Goal: Task Accomplishment & Management: Use online tool/utility

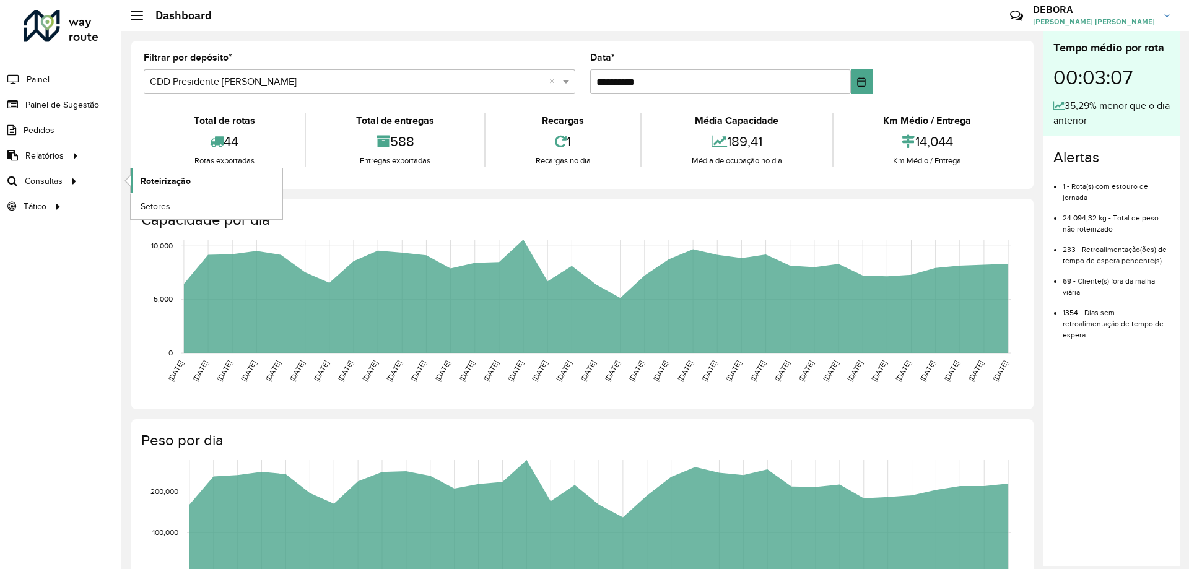
click at [232, 178] on link "Roteirização" at bounding box center [207, 180] width 152 height 25
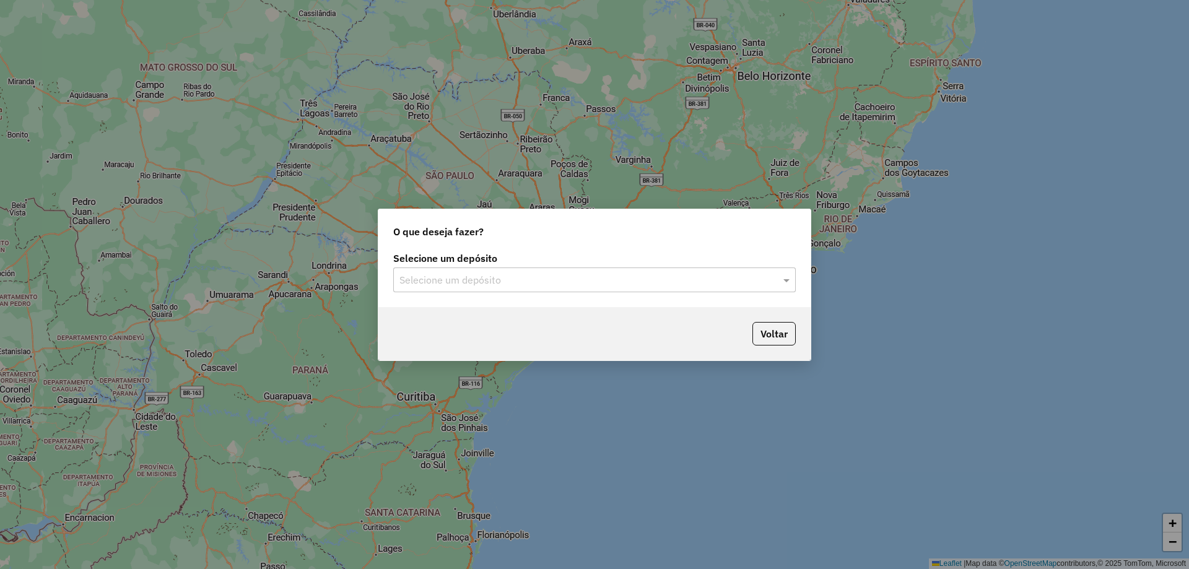
click at [483, 281] on input "text" at bounding box center [581, 280] width 365 height 15
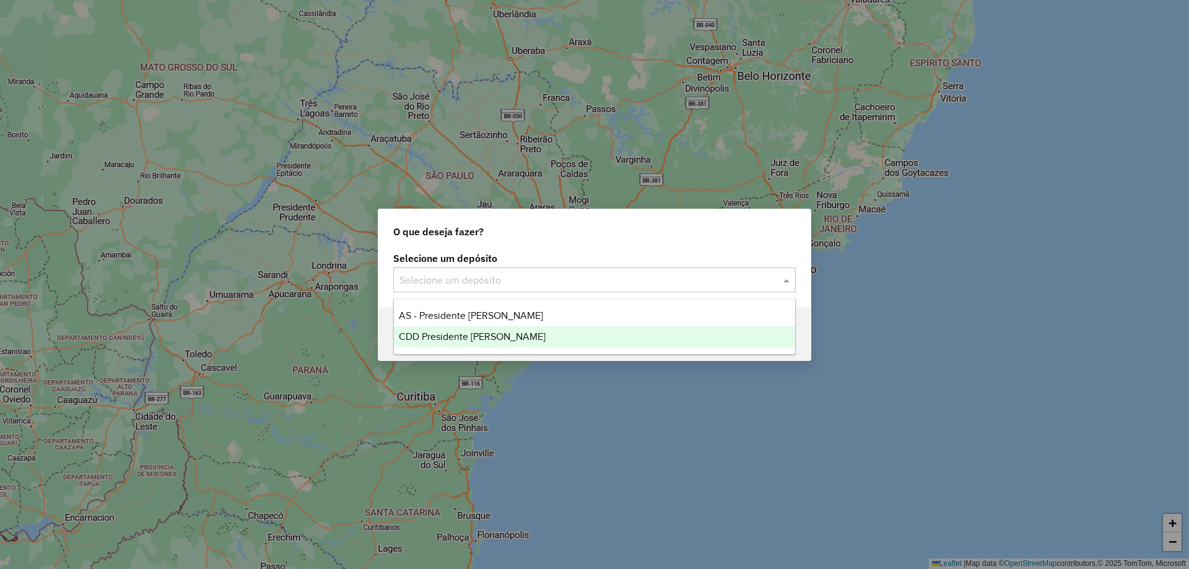
click at [474, 326] on div "CDD Presidente [PERSON_NAME]" at bounding box center [594, 336] width 401 height 21
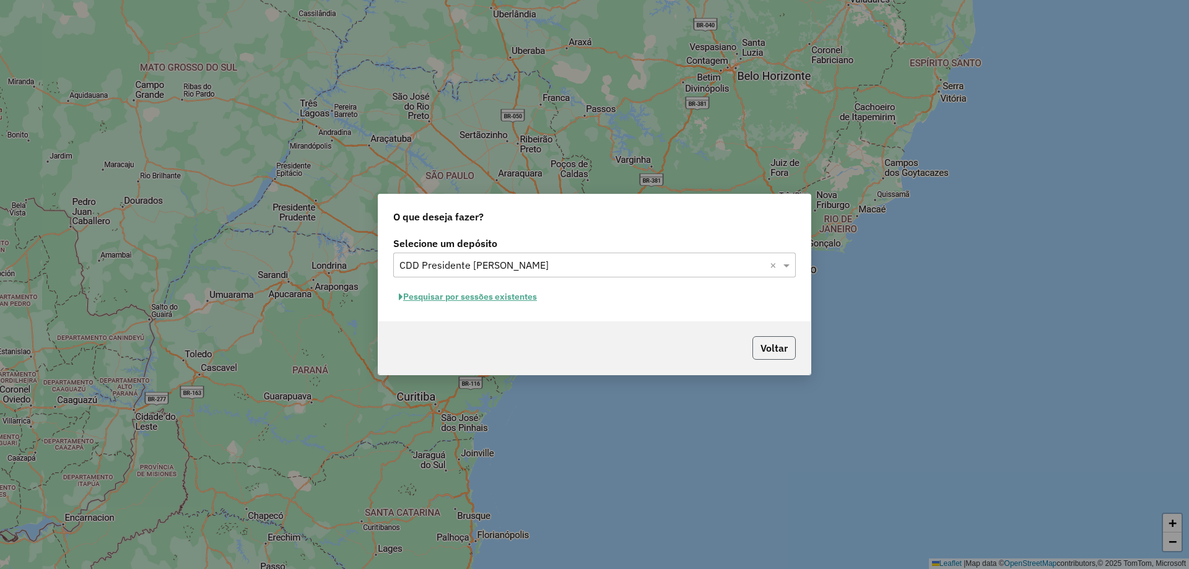
click at [772, 349] on button "Voltar" at bounding box center [773, 348] width 43 height 24
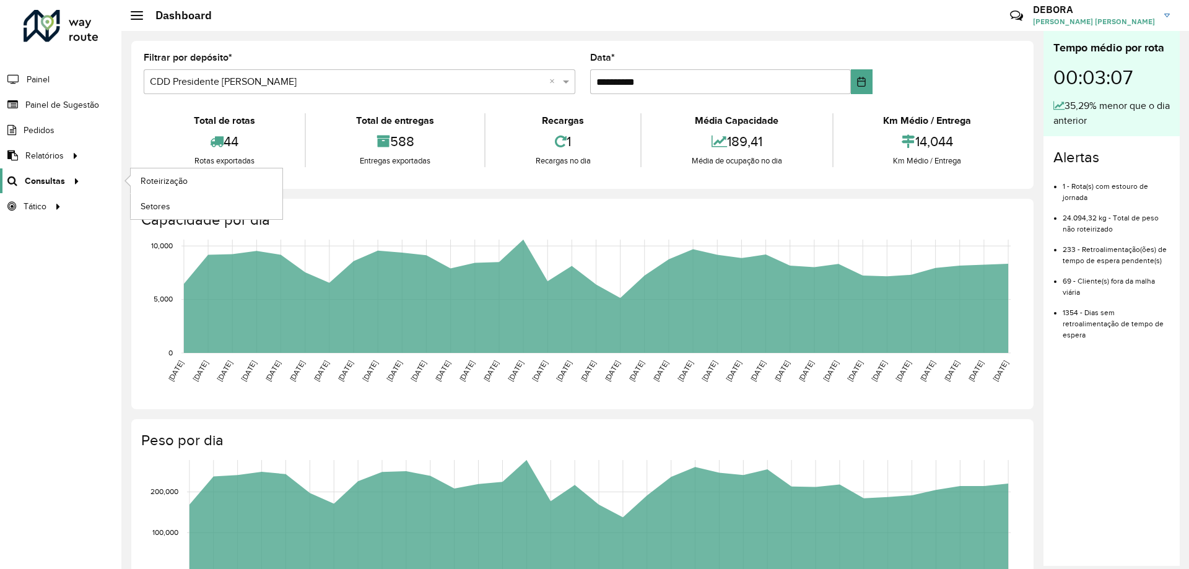
click at [41, 180] on span "Consultas" at bounding box center [45, 181] width 40 height 13
click at [178, 178] on span "Roteirização" at bounding box center [166, 181] width 50 height 13
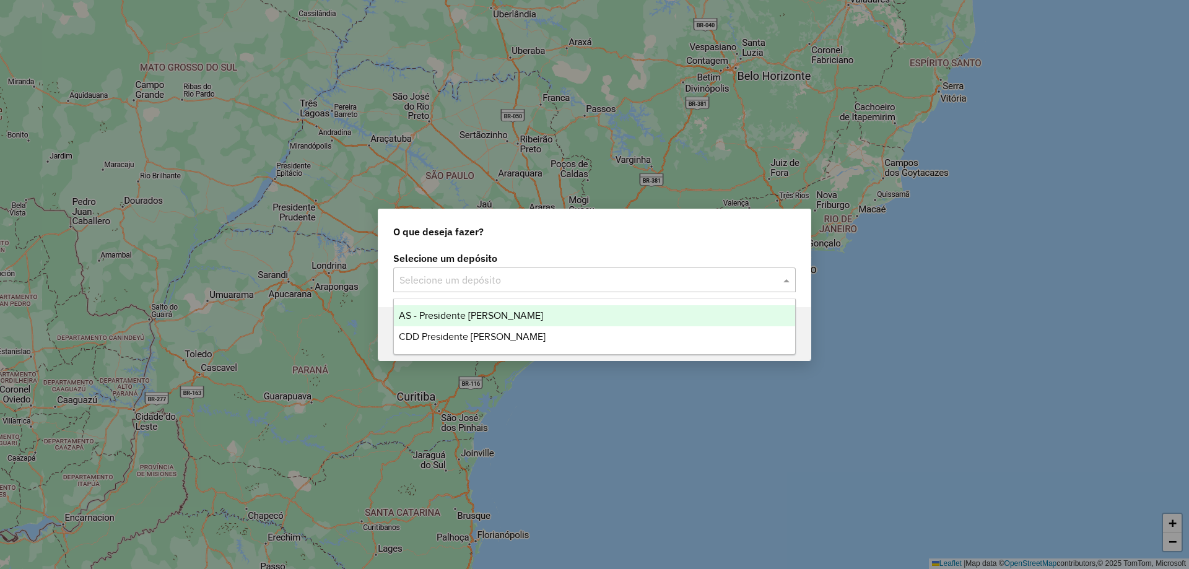
click at [488, 267] on div "Selecione um depósito" at bounding box center [594, 279] width 402 height 25
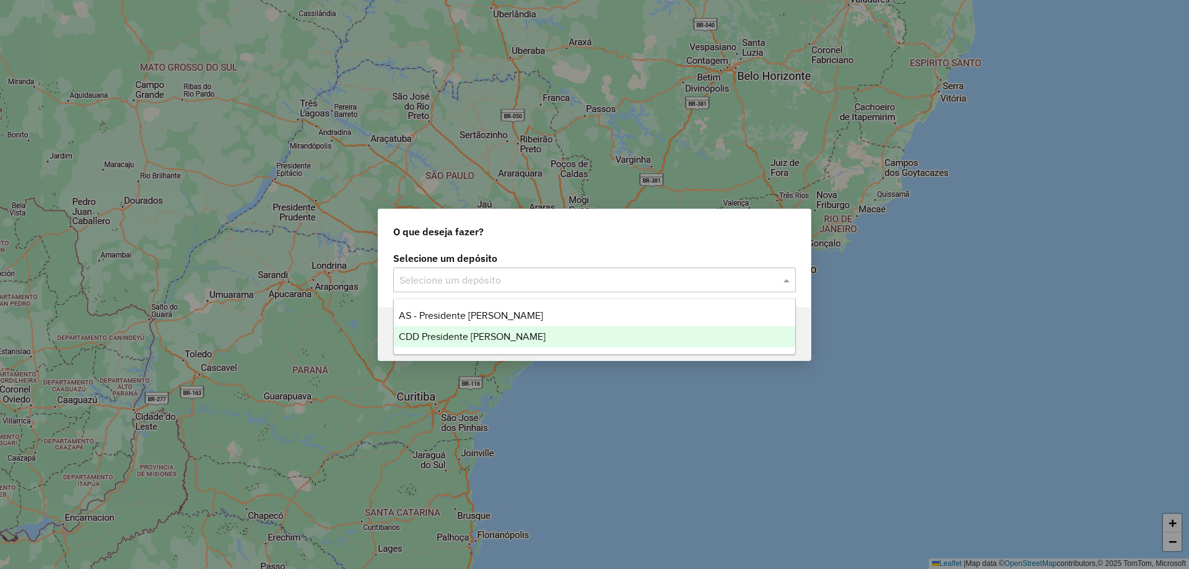
click at [492, 332] on span "CDD Presidente [PERSON_NAME]" at bounding box center [472, 336] width 147 height 11
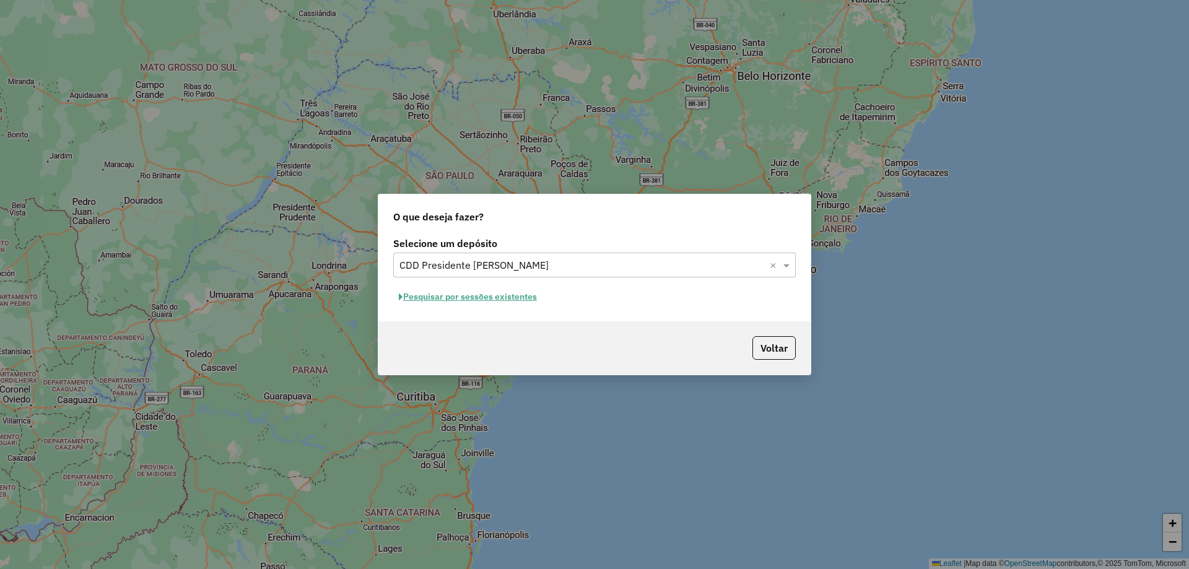
click at [519, 295] on button "Pesquisar por sessões existentes" at bounding box center [467, 296] width 149 height 19
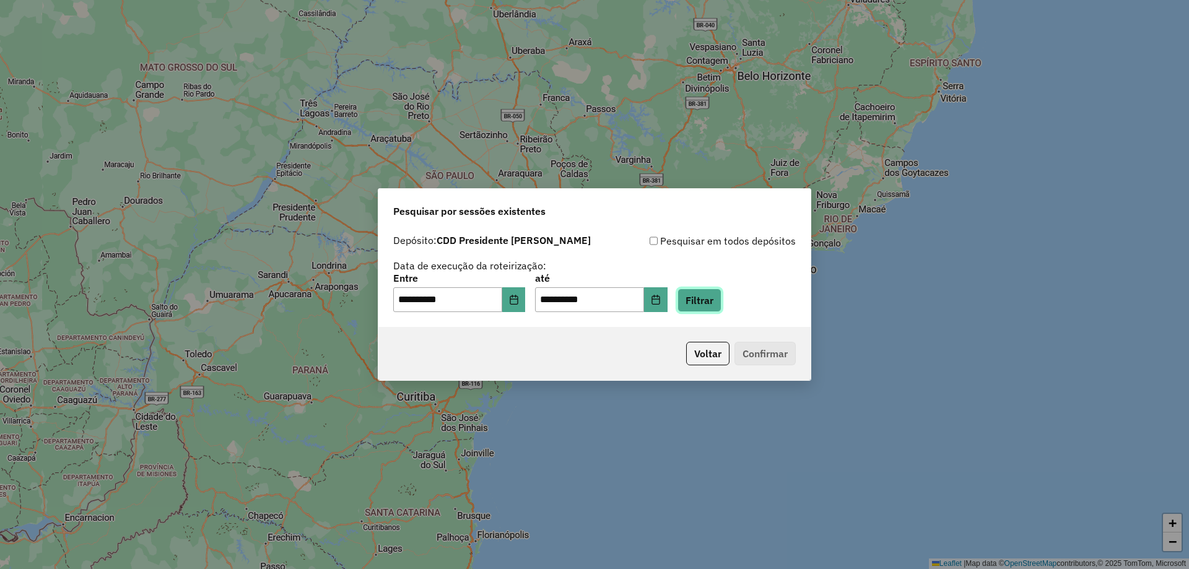
click at [719, 302] on button "Filtrar" at bounding box center [699, 301] width 44 height 24
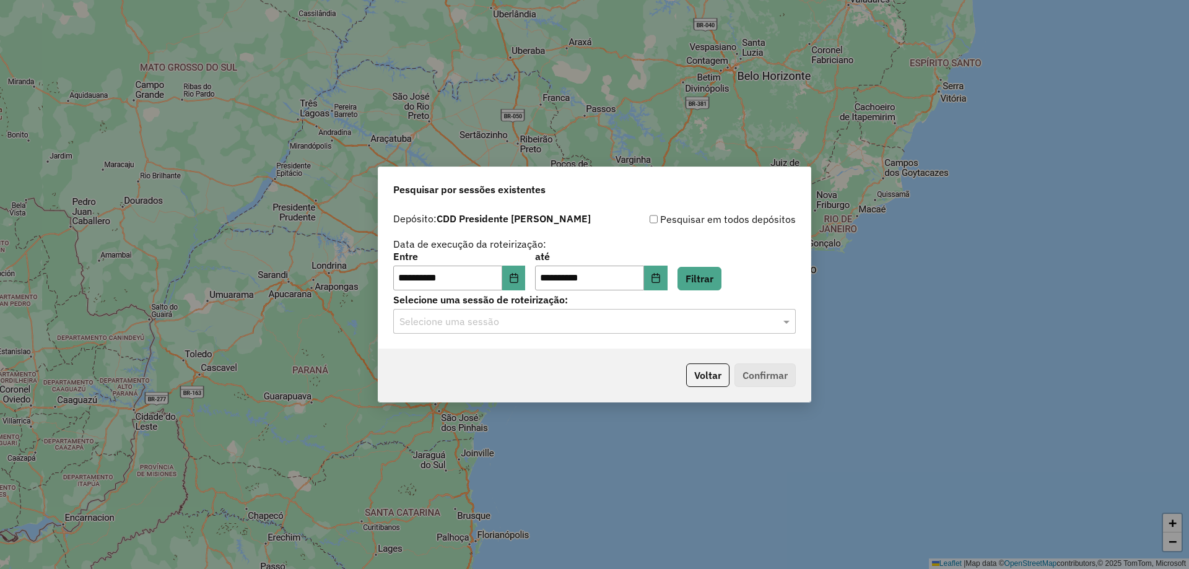
click at [640, 315] on div "Selecione uma sessão" at bounding box center [594, 321] width 402 height 25
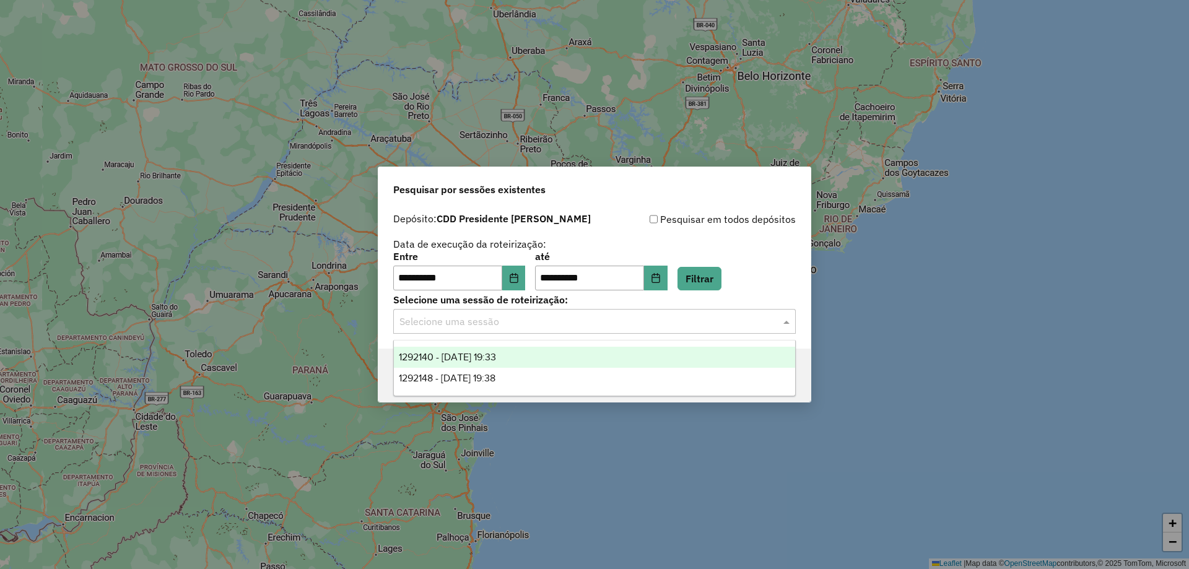
click at [585, 329] on div "Selecione uma sessão" at bounding box center [594, 321] width 402 height 25
click at [589, 319] on input "text" at bounding box center [581, 322] width 365 height 15
click at [714, 274] on button "Filtrar" at bounding box center [699, 279] width 44 height 24
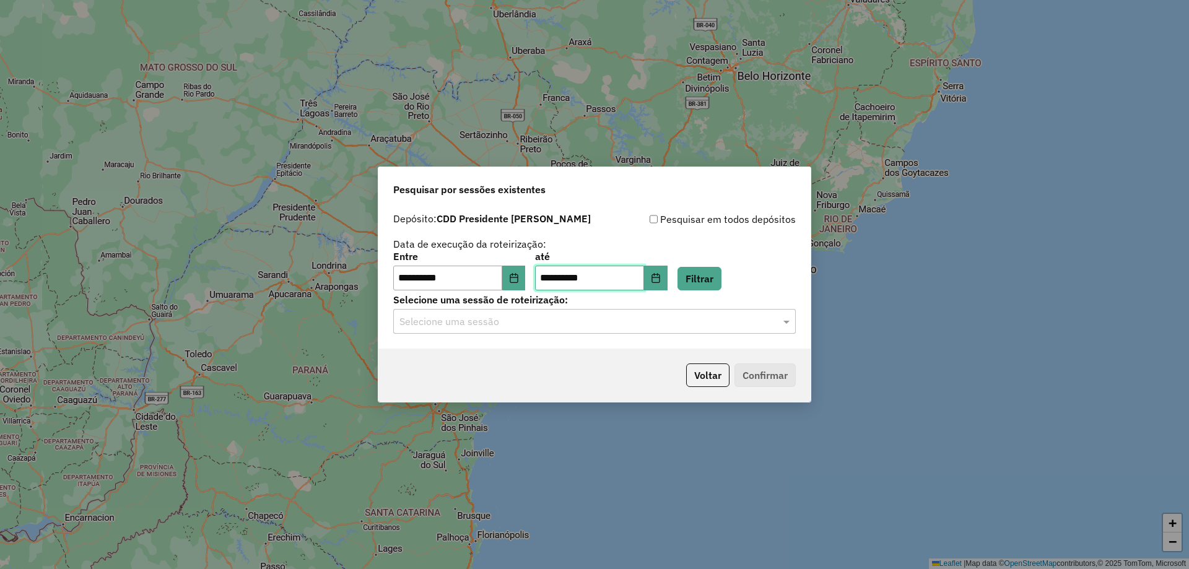
click at [578, 281] on input "**********" at bounding box center [589, 278] width 109 height 25
click at [755, 386] on p-footer "Voltar Confirmar" at bounding box center [738, 375] width 115 height 24
click at [715, 366] on button "Voltar" at bounding box center [707, 375] width 43 height 24
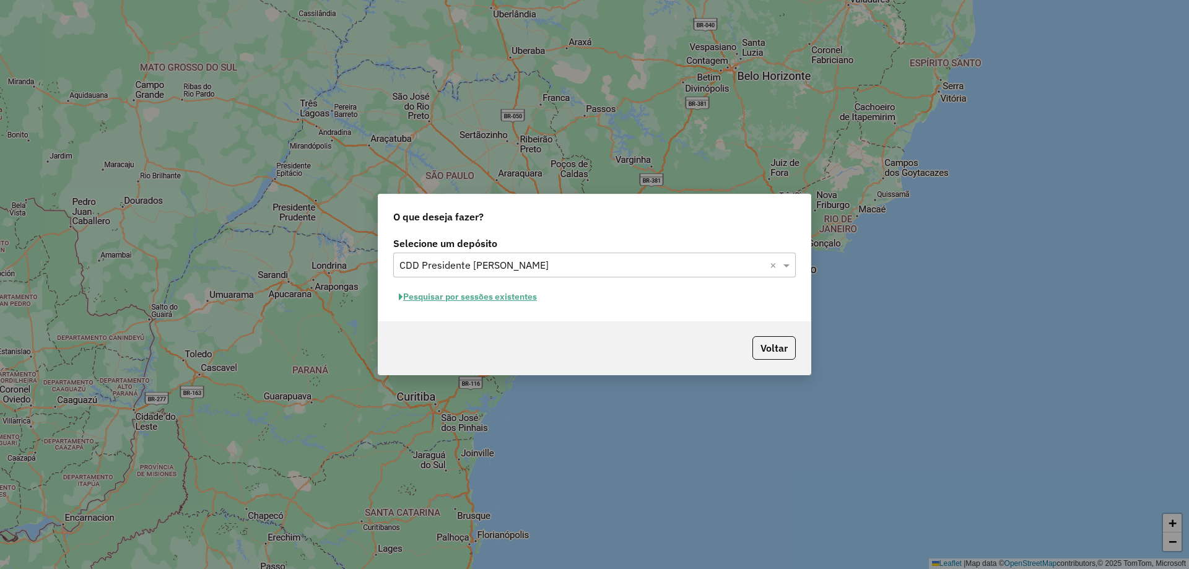
click at [523, 292] on button "Pesquisar por sessões existentes" at bounding box center [467, 296] width 149 height 19
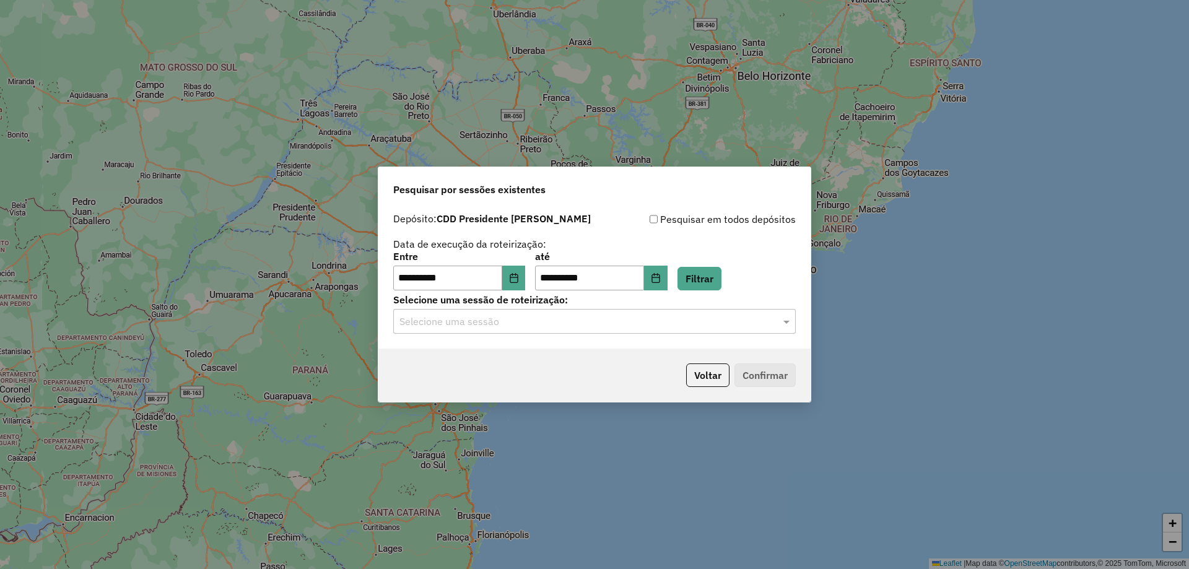
click at [772, 269] on div "**********" at bounding box center [594, 271] width 402 height 38
click at [721, 287] on button "Filtrar" at bounding box center [699, 279] width 44 height 24
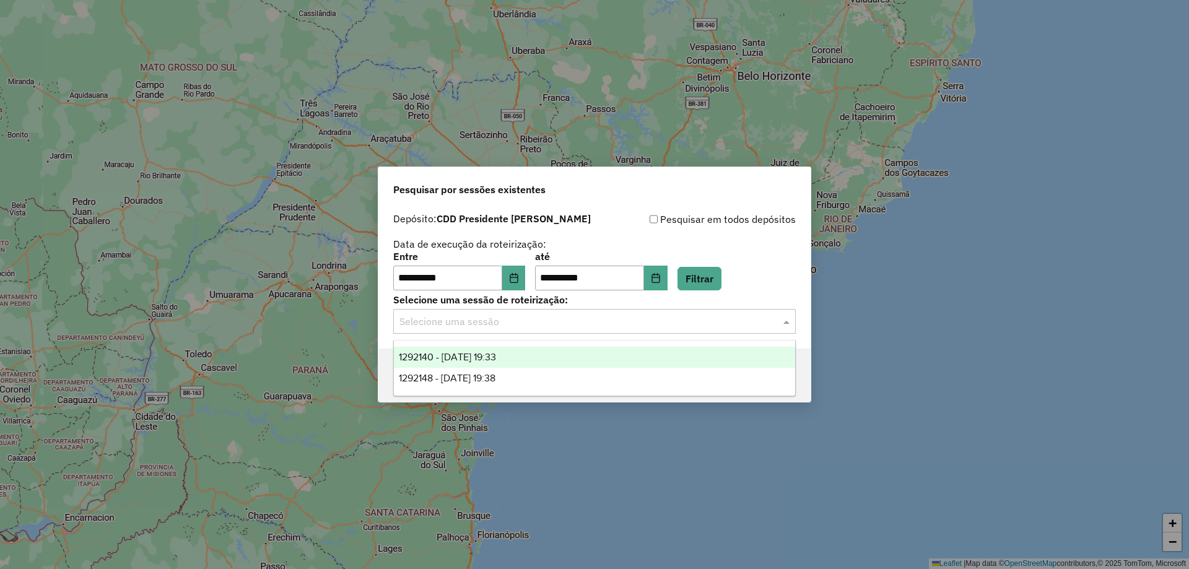
click at [546, 315] on input "text" at bounding box center [581, 322] width 365 height 15
click at [552, 340] on ng-dropdown-panel "1292140 - [DATE] 19:33 1292148 - [DATE] 19:38" at bounding box center [594, 368] width 402 height 56
click at [547, 347] on div "1292140 - [DATE] 19:33" at bounding box center [594, 357] width 401 height 21
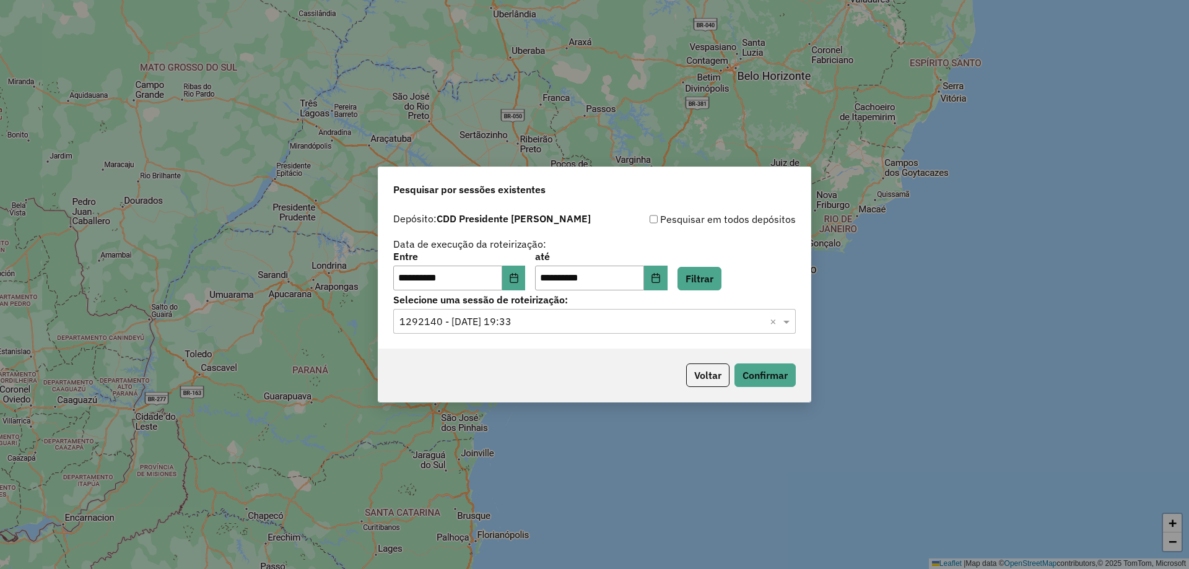
click at [552, 323] on input "text" at bounding box center [581, 322] width 365 height 15
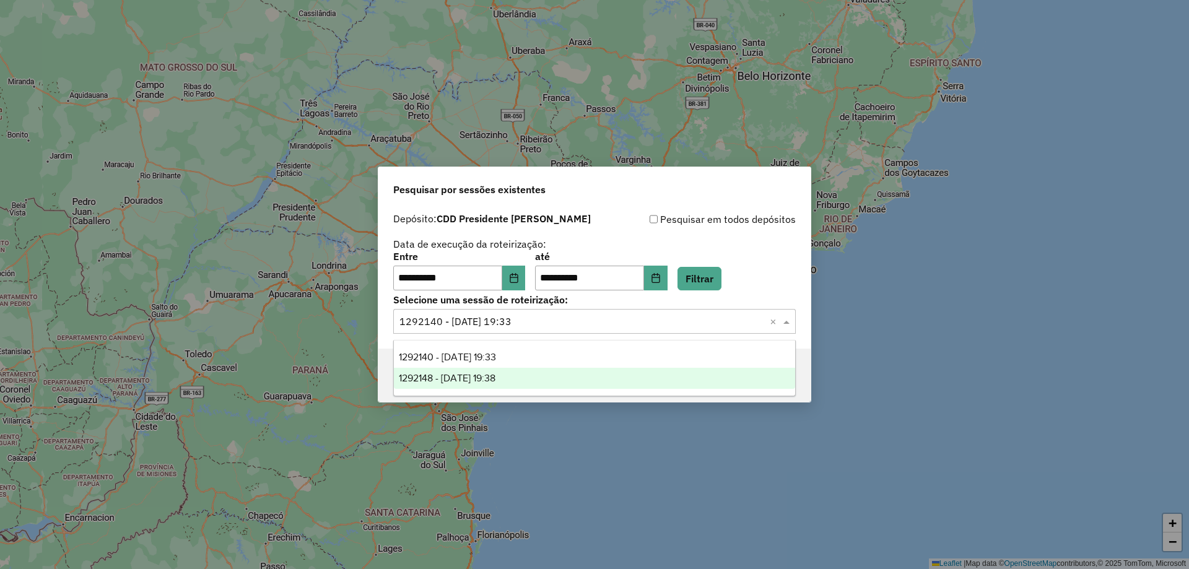
click at [779, 268] on div "**********" at bounding box center [594, 271] width 402 height 38
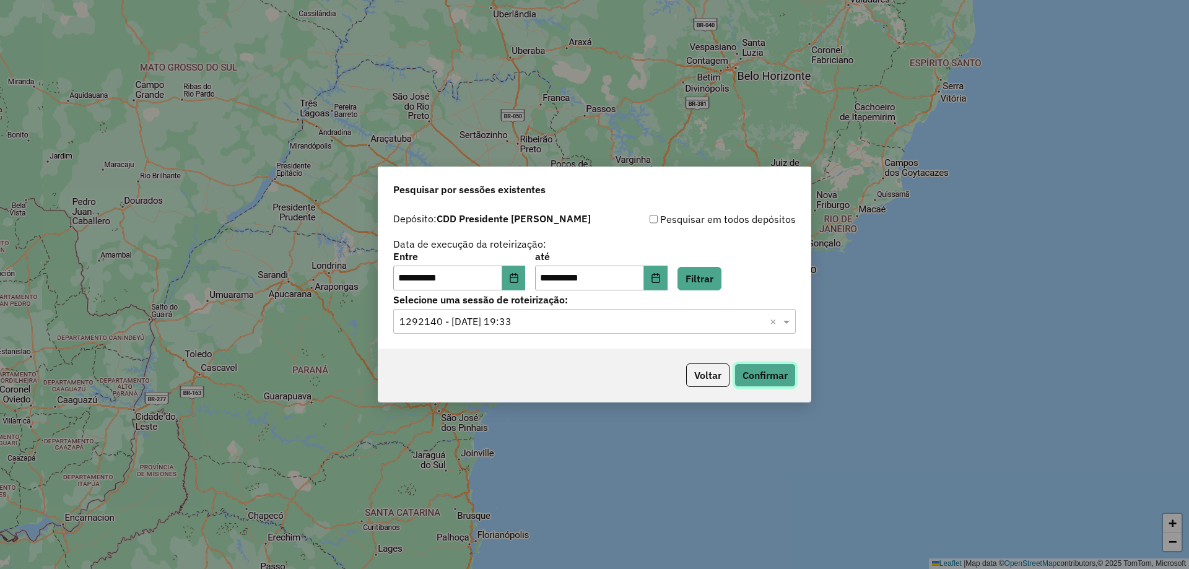
click at [787, 367] on button "Confirmar" at bounding box center [764, 375] width 61 height 24
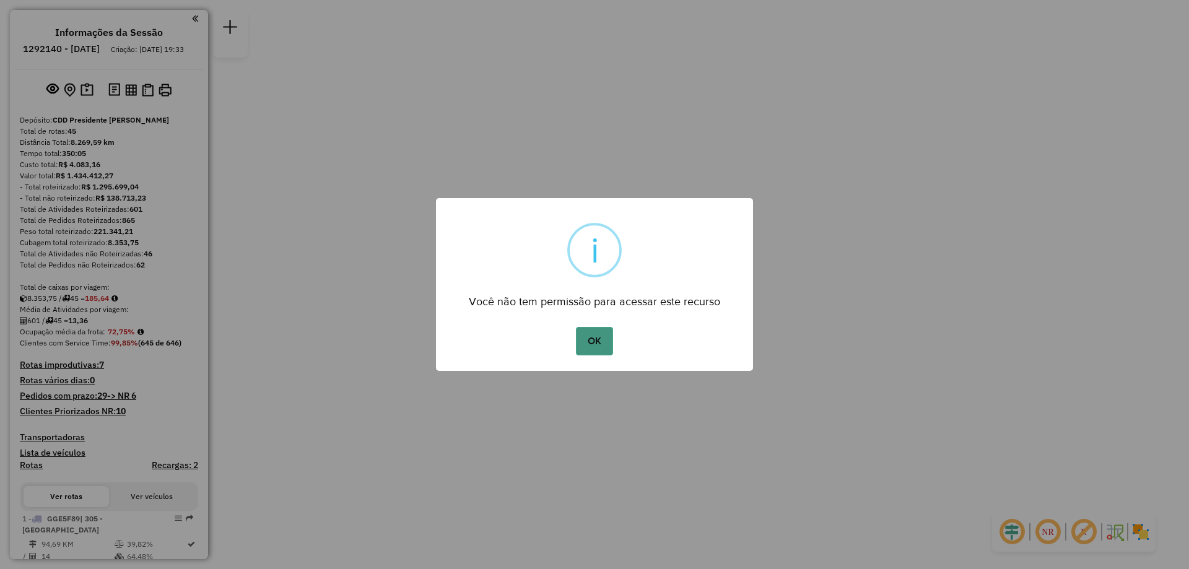
click at [586, 345] on button "OK" at bounding box center [594, 341] width 37 height 28
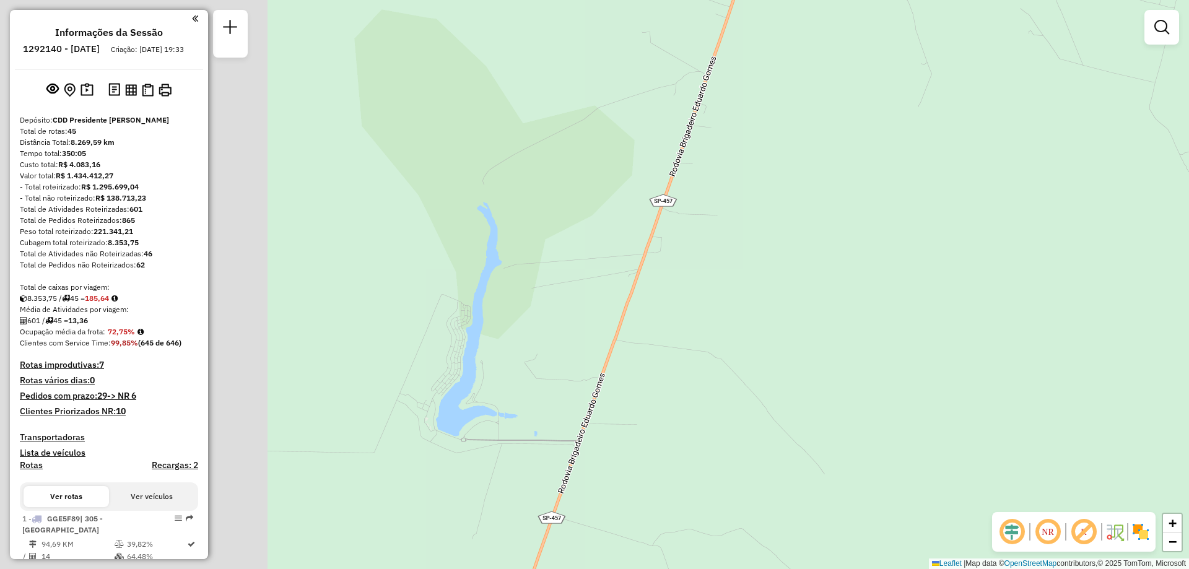
drag, startPoint x: 439, startPoint y: 282, endPoint x: 932, endPoint y: 323, distance: 495.1
click at [926, 332] on div "Janela de atendimento Grade de atendimento Capacidade Transportadoras Veículos …" at bounding box center [594, 284] width 1189 height 569
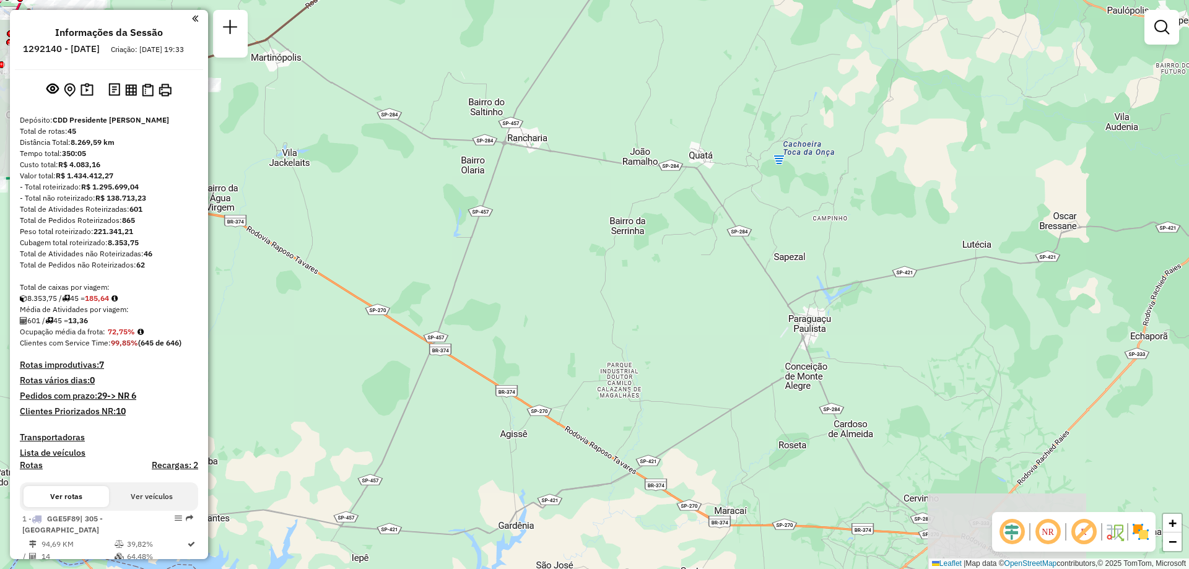
drag, startPoint x: 635, startPoint y: 240, endPoint x: 994, endPoint y: 245, distance: 358.5
click at [994, 245] on div "Janela de atendimento Grade de atendimento Capacidade Transportadoras Veículos …" at bounding box center [594, 284] width 1189 height 569
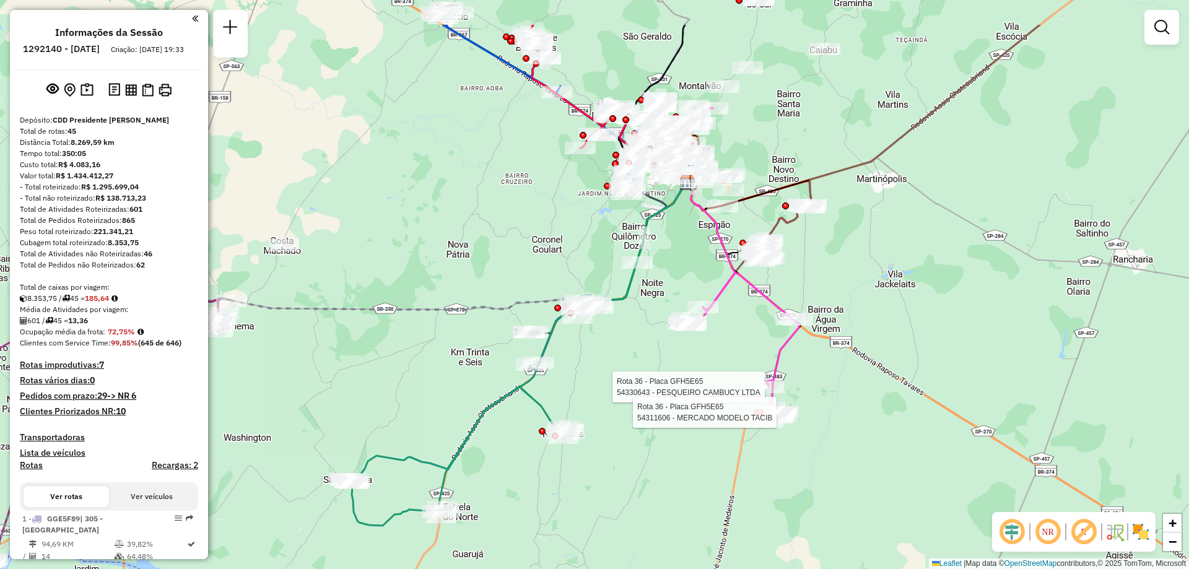
drag, startPoint x: 773, startPoint y: 129, endPoint x: 588, endPoint y: 245, distance: 218.5
click at [588, 245] on div "Rota 36 - Placa GFH5E65 54330643 - PESQUEIRO CAMBUCY LTDA Rota 36 - Placa GFH5E…" at bounding box center [594, 284] width 1189 height 569
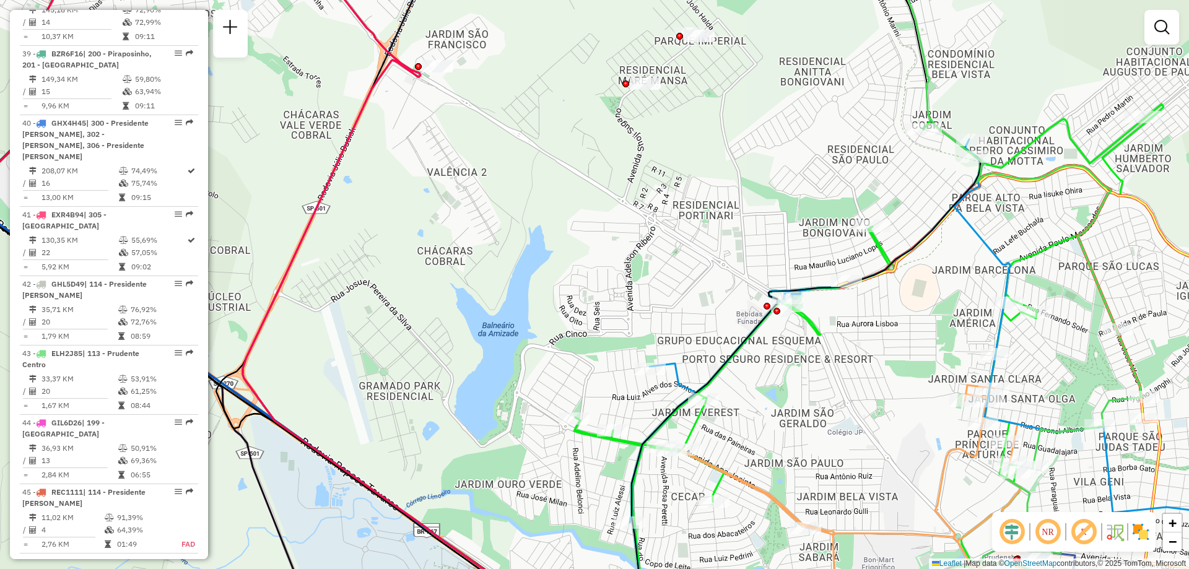
scroll to position [3321, 0]
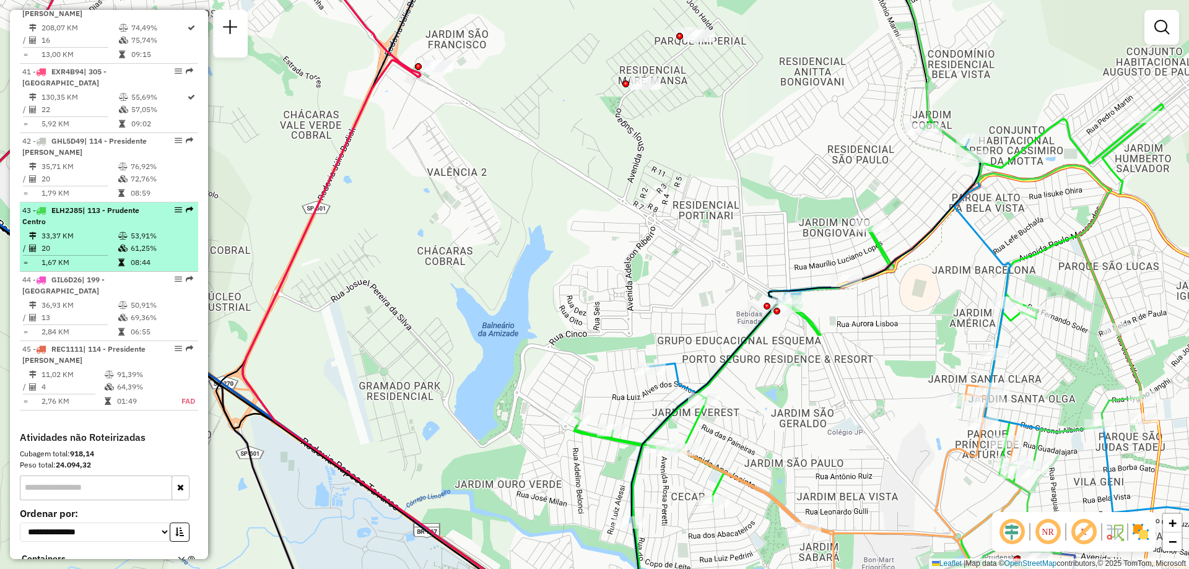
click at [69, 230] on td "33,37 KM" at bounding box center [79, 236] width 77 height 12
select select "**********"
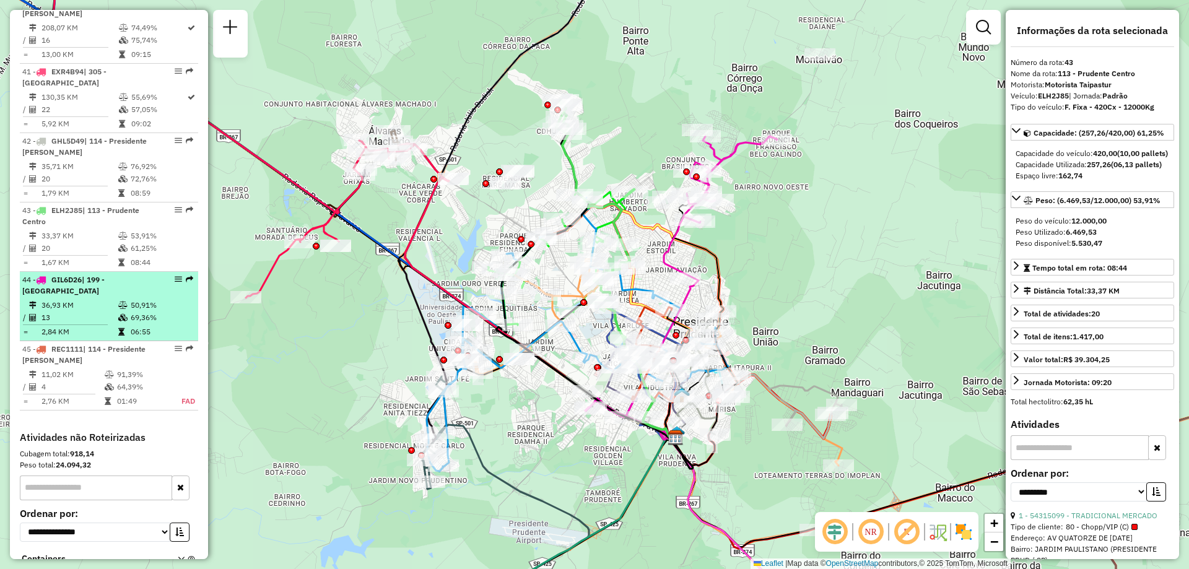
drag, startPoint x: 184, startPoint y: 209, endPoint x: 145, endPoint y: 227, distance: 43.5
click at [145, 274] on div "44 - GIL6D26 | 199 - Golden Village" at bounding box center [87, 285] width 131 height 22
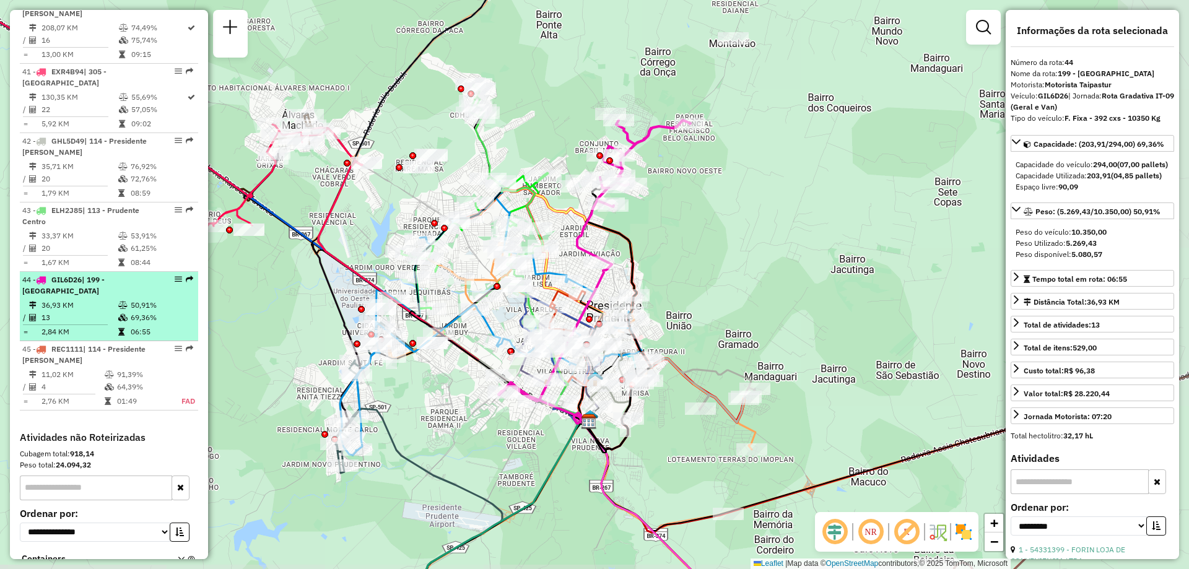
click at [179, 276] on div at bounding box center [174, 279] width 37 height 7
click at [178, 276] on em at bounding box center [178, 279] width 7 height 7
click at [186, 276] on em at bounding box center [189, 279] width 7 height 7
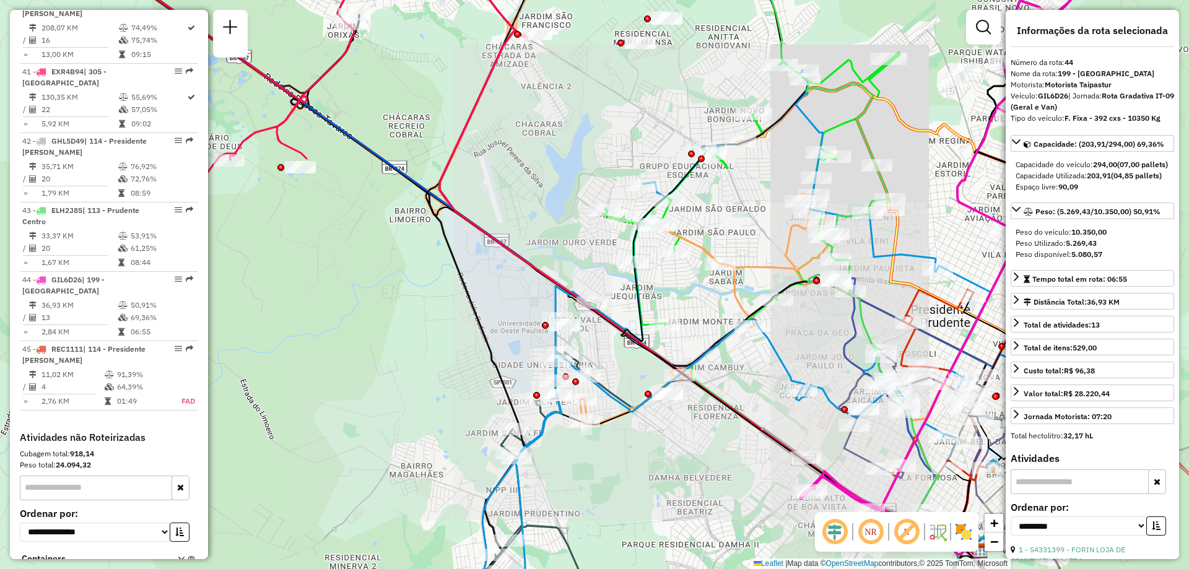
drag, startPoint x: 607, startPoint y: 337, endPoint x: 526, endPoint y: 355, distance: 83.8
click at [450, 438] on div "Rota 36 - Placa GFH5E65 54330643 - PESQUEIRO CAMBUCY LTDA Rota 36 - Placa GFH5E…" at bounding box center [594, 284] width 1189 height 569
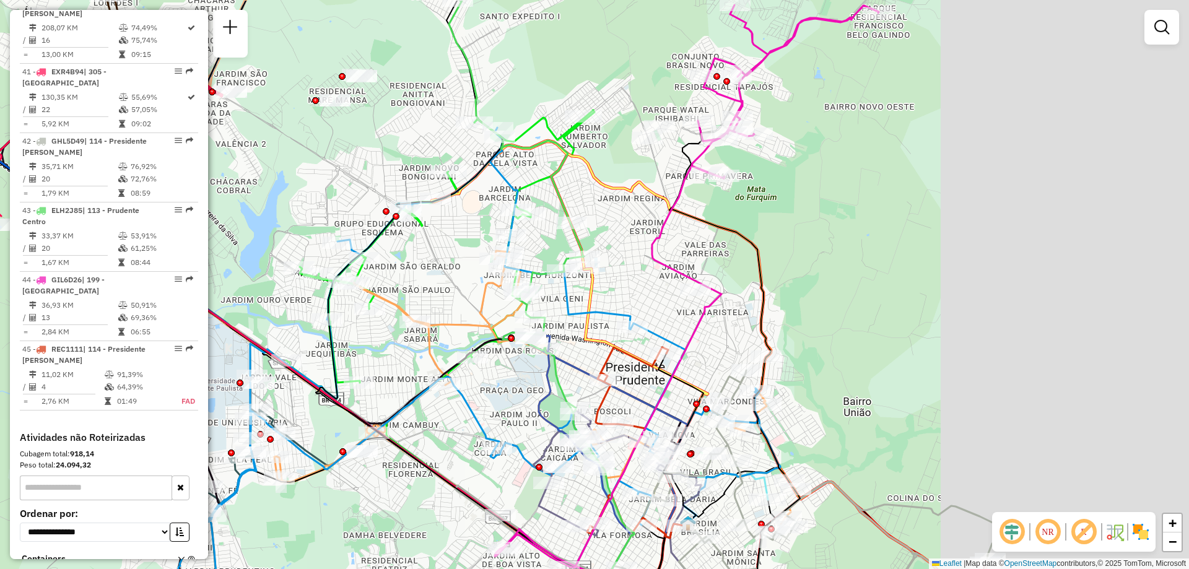
drag, startPoint x: 734, startPoint y: 230, endPoint x: 425, endPoint y: 287, distance: 313.4
click at [427, 289] on div "Janela de atendimento Grade de atendimento Capacidade Transportadoras Veículos …" at bounding box center [594, 284] width 1189 height 569
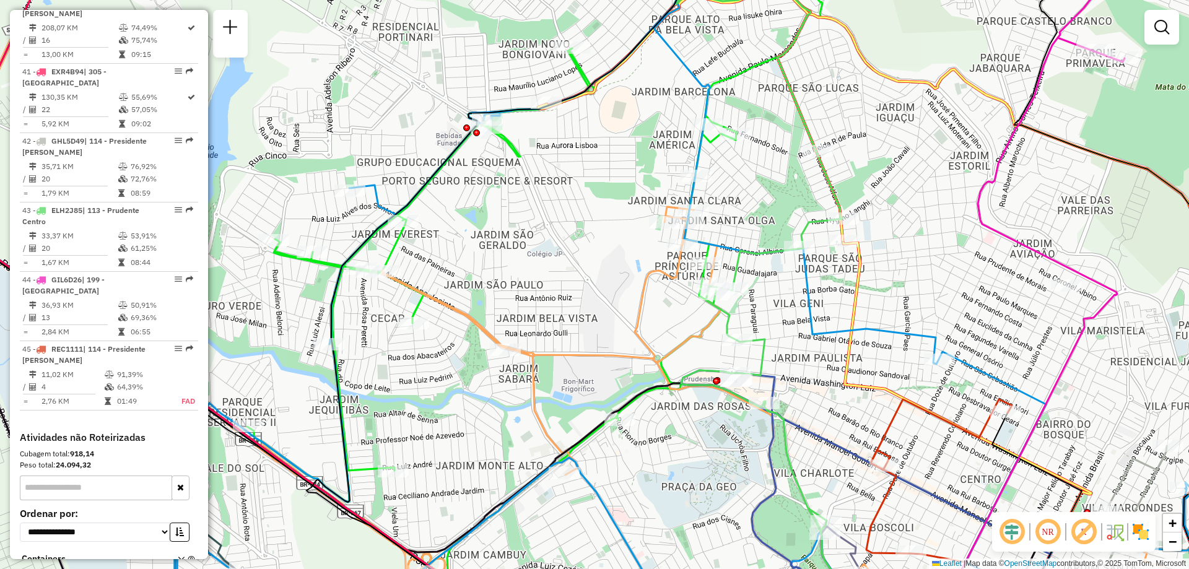
drag, startPoint x: 658, startPoint y: 298, endPoint x: 404, endPoint y: 273, distance: 255.7
click at [404, 273] on div "Janela de atendimento Grade de atendimento Capacidade Transportadoras Veículos …" at bounding box center [594, 284] width 1189 height 569
select select "**********"
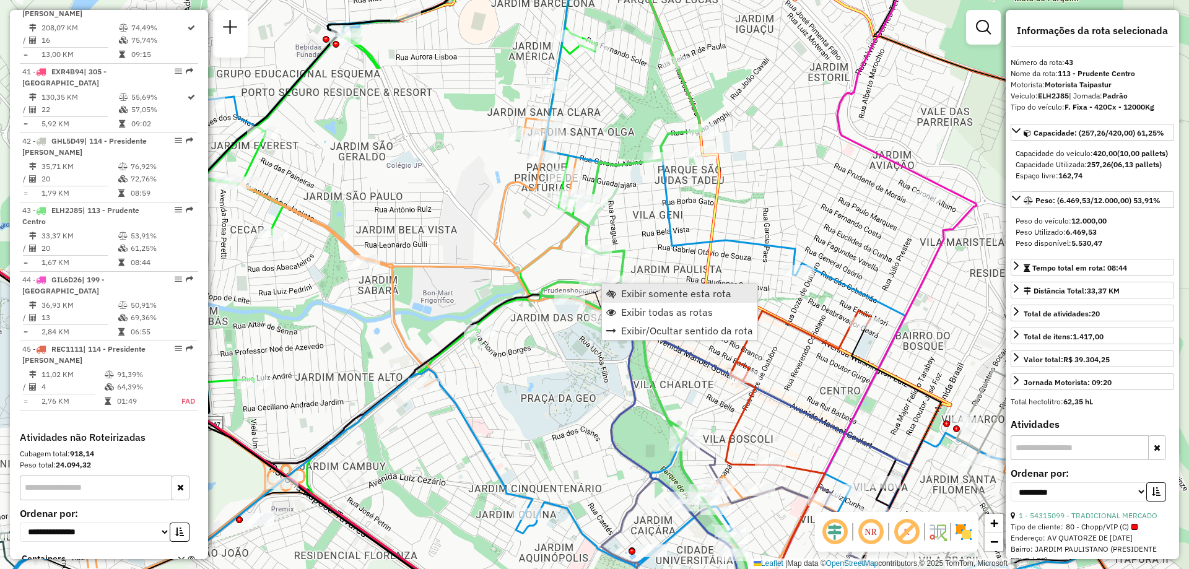
click at [686, 289] on span "Exibir somente esta rota" at bounding box center [676, 294] width 110 height 10
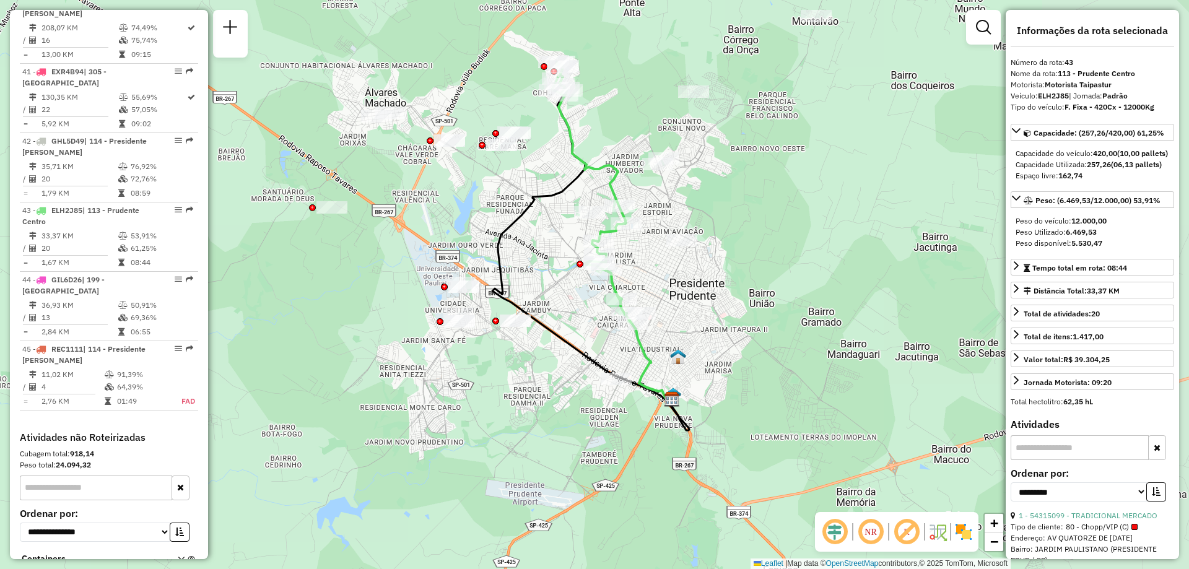
drag, startPoint x: 828, startPoint y: 263, endPoint x: 562, endPoint y: 278, distance: 266.1
click at [563, 278] on div "Janela de atendimento Grade de atendimento Capacidade Transportadoras Veículos …" at bounding box center [594, 284] width 1189 height 569
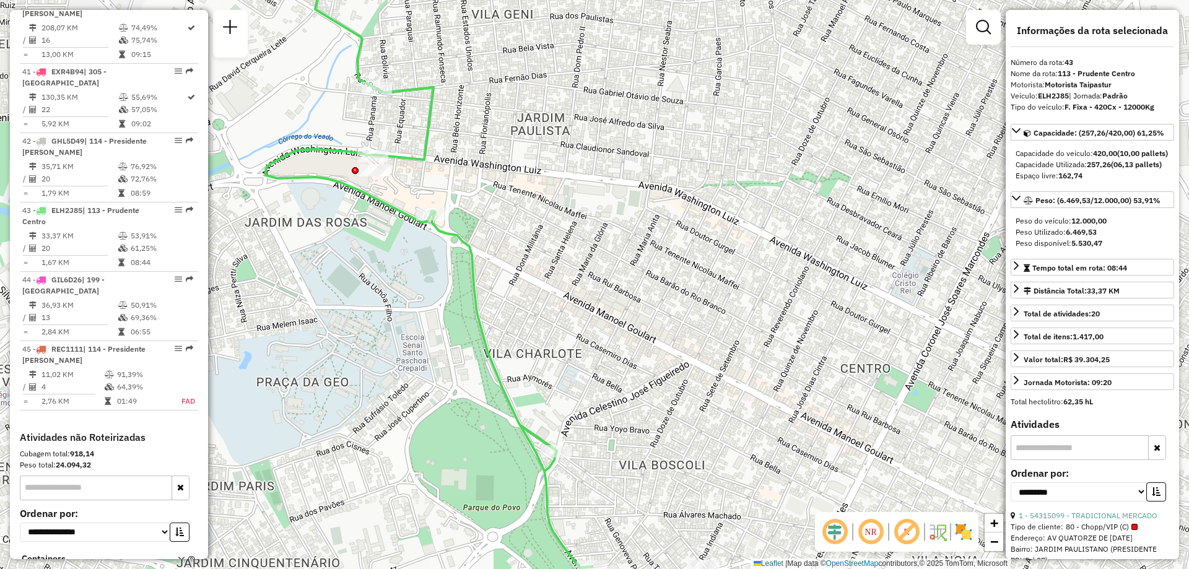
click at [551, 458] on div at bounding box center [555, 451] width 31 height 12
